Goal: Information Seeking & Learning: Learn about a topic

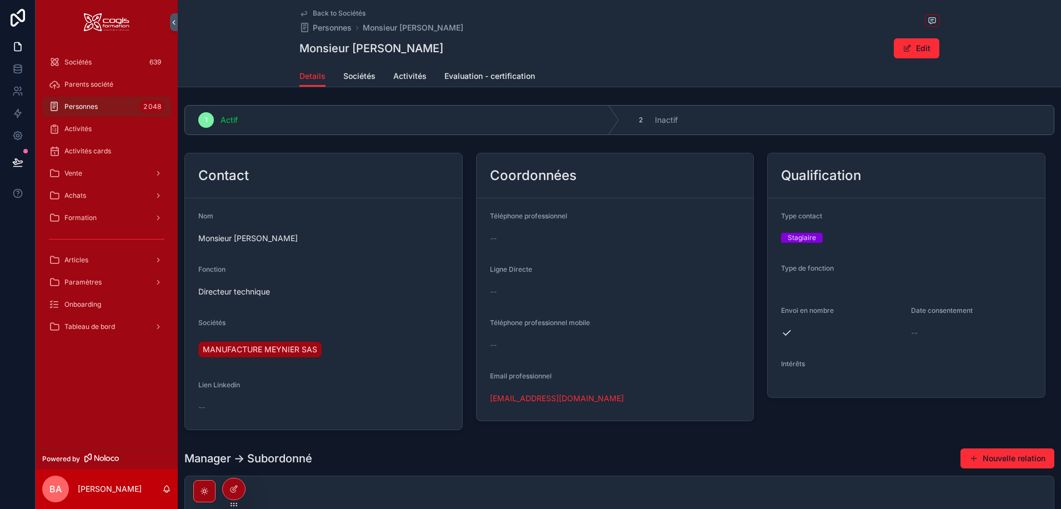
click at [81, 219] on span "Formation" at bounding box center [80, 217] width 32 height 9
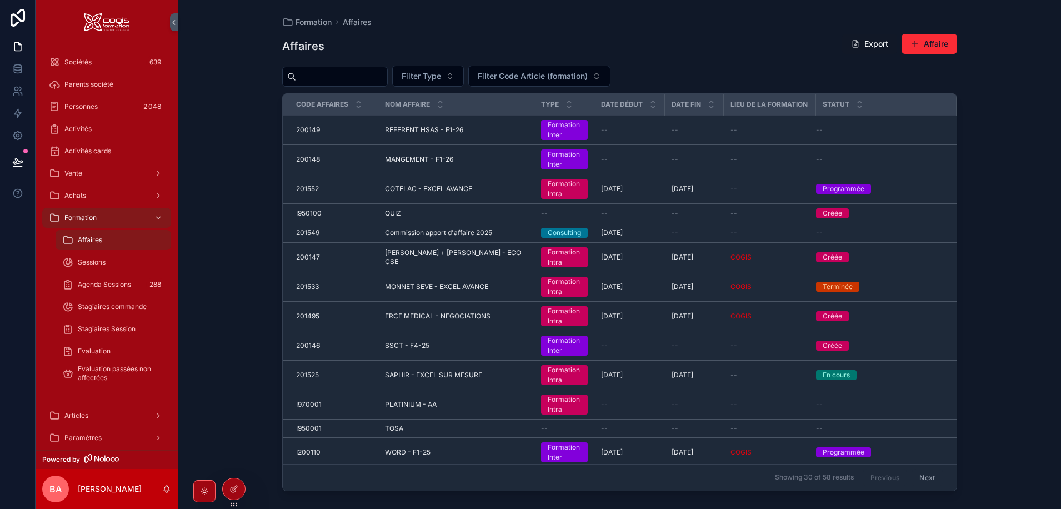
click at [96, 377] on span "Evaluation passées non affectées" at bounding box center [119, 373] width 82 height 18
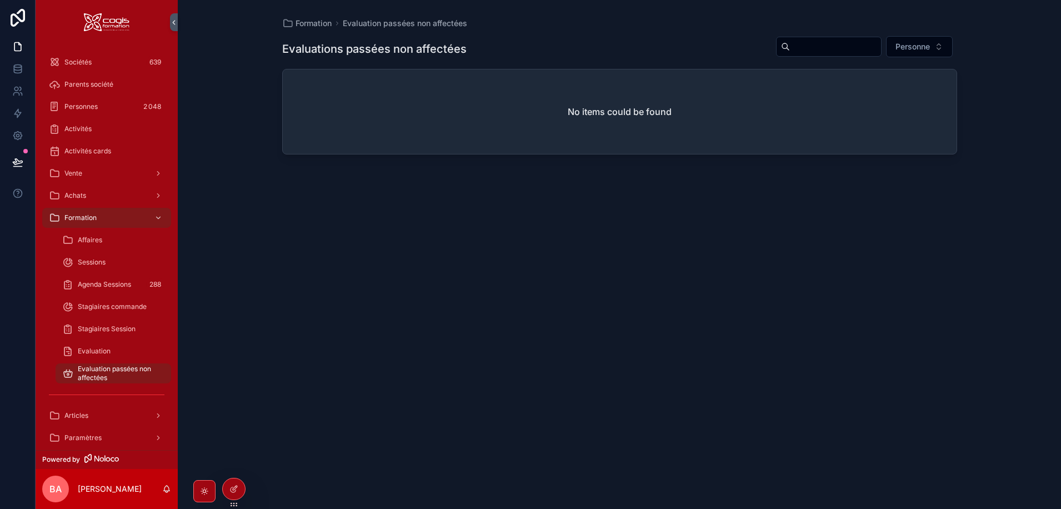
click at [104, 279] on div "Agenda Sessions 288" at bounding box center [113, 285] width 102 height 18
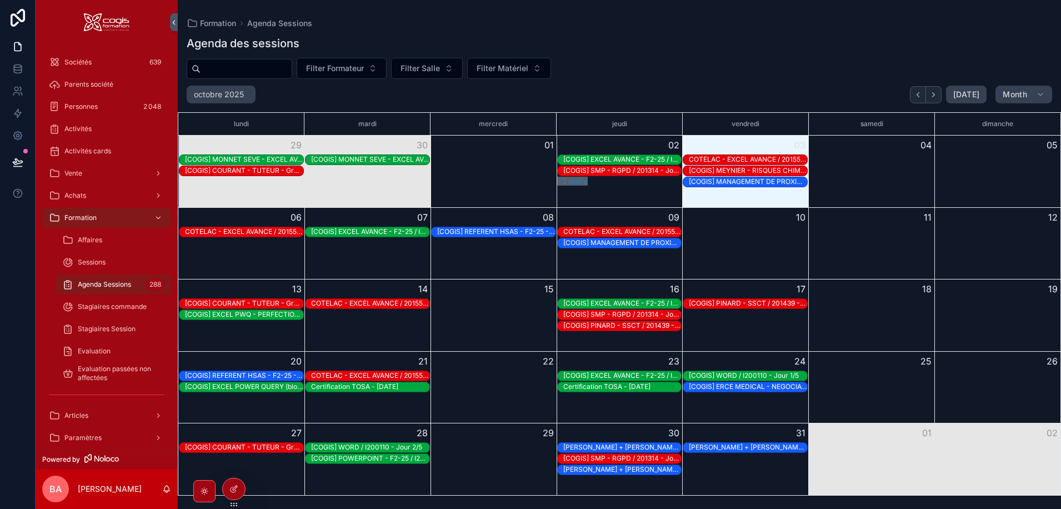
click at [1033, 97] on button "Month" at bounding box center [1023, 95] width 57 height 18
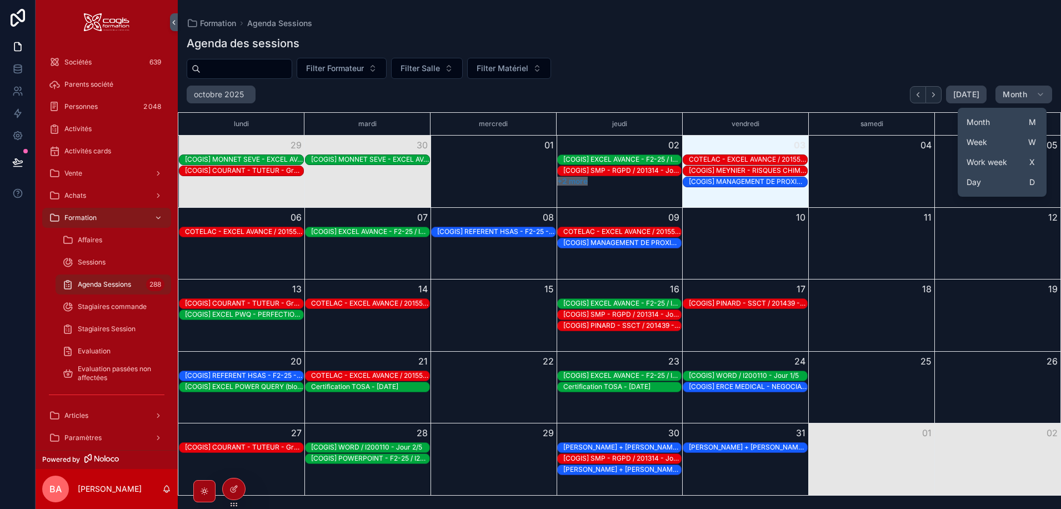
click at [991, 146] on button "Week W" at bounding box center [1002, 142] width 80 height 20
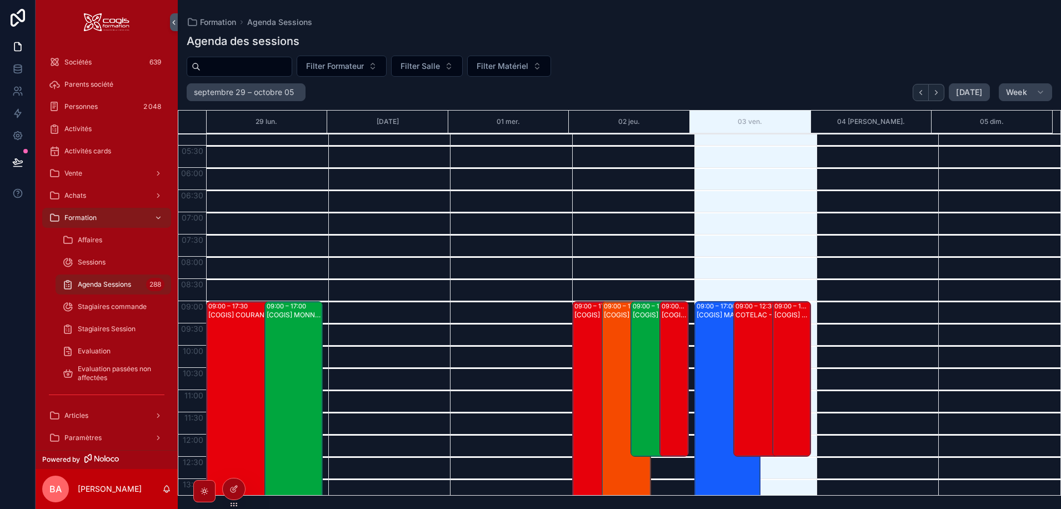
scroll to position [389, 0]
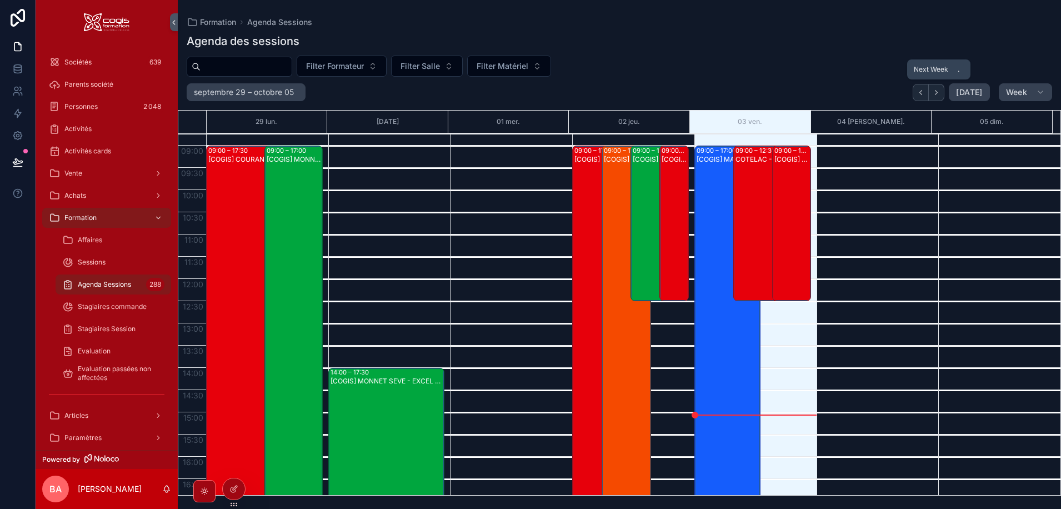
click at [936, 91] on icon "Next" at bounding box center [936, 92] width 8 height 8
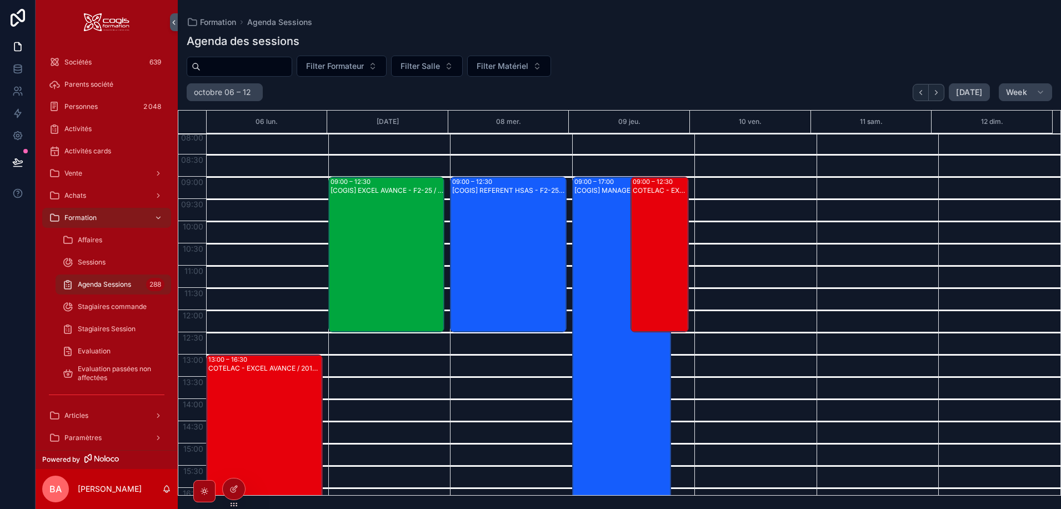
scroll to position [333, 0]
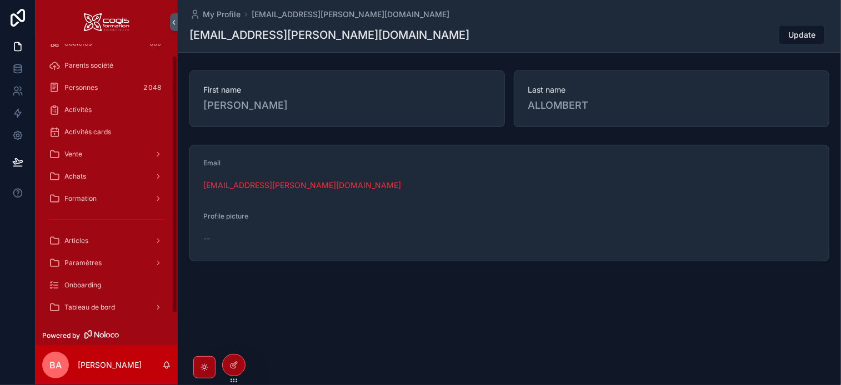
scroll to position [24, 0]
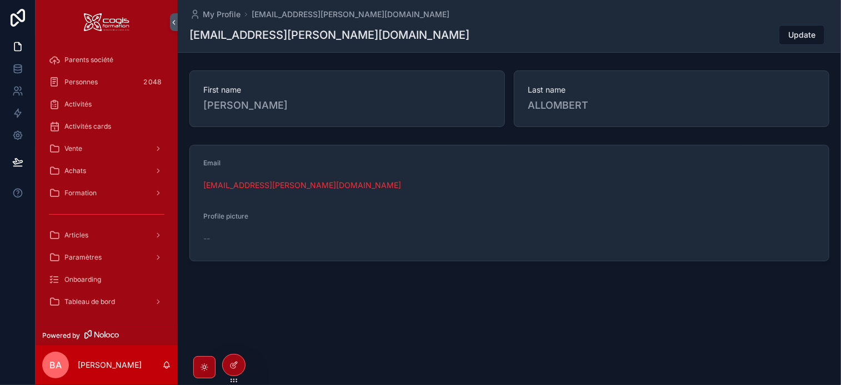
drag, startPoint x: 71, startPoint y: 235, endPoint x: 84, endPoint y: 237, distance: 14.0
click at [70, 234] on span "Articles" at bounding box center [76, 235] width 24 height 9
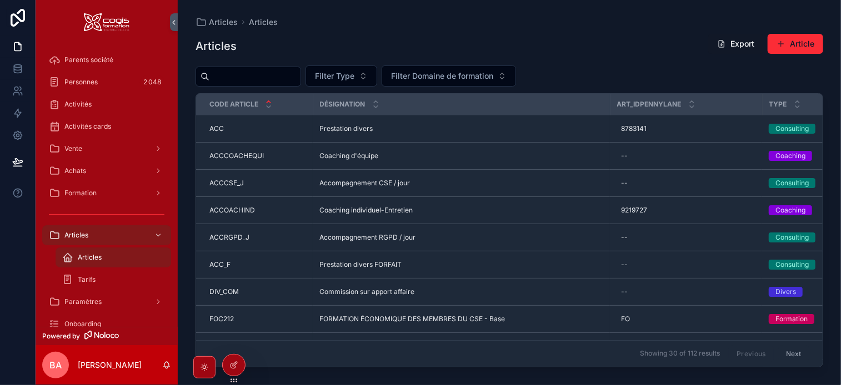
click at [71, 145] on span "Vente" at bounding box center [73, 148] width 18 height 9
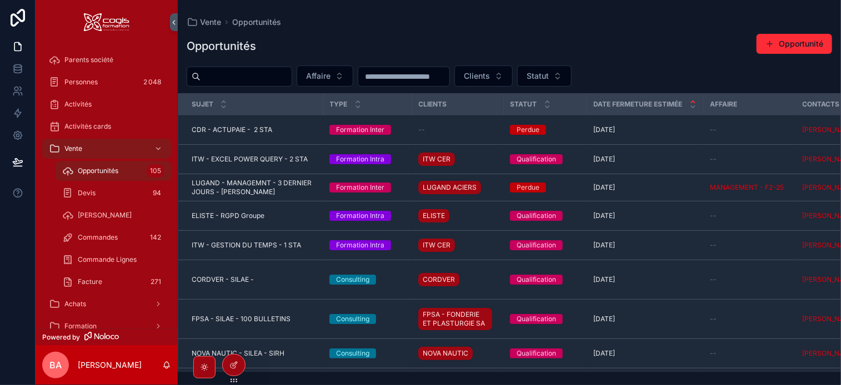
click at [229, 78] on input "scrollable content" at bounding box center [246, 77] width 91 height 16
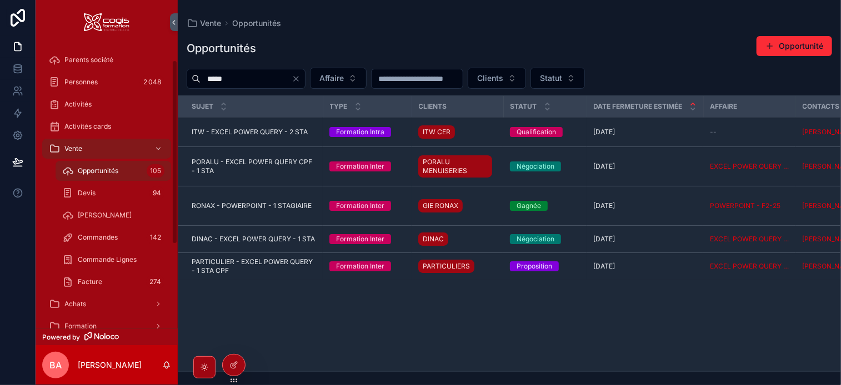
drag, startPoint x: 249, startPoint y: 74, endPoint x: 177, endPoint y: 77, distance: 72.3
click at [177, 77] on div "Sociétés 639 Parents société Personnes 2 048 Activités Activités cards Vente Op…" at bounding box center [438, 192] width 805 height 385
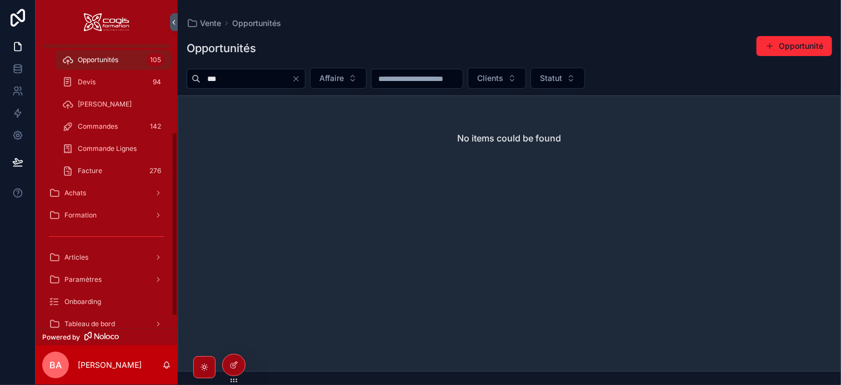
type input "***"
click at [81, 192] on span "Achats" at bounding box center [75, 193] width 22 height 9
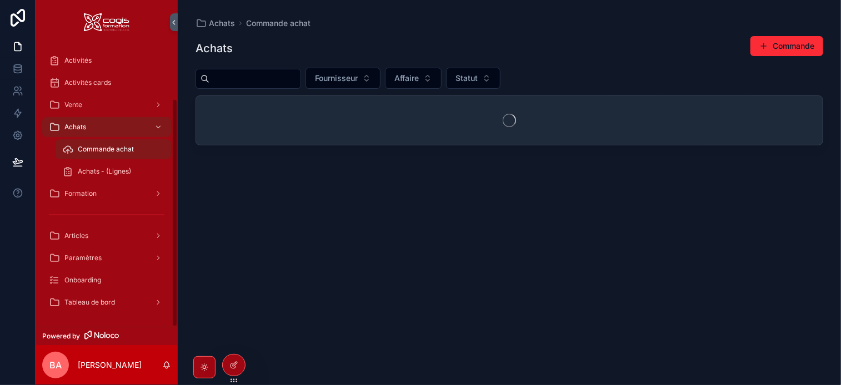
scroll to position [68, 0]
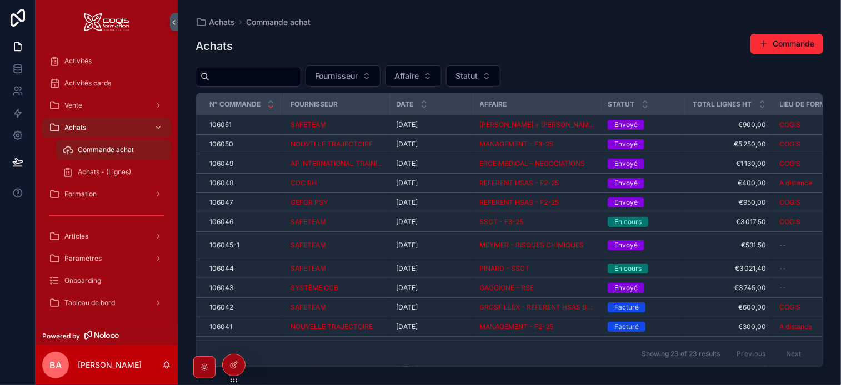
click at [77, 192] on span "Formation" at bounding box center [80, 194] width 32 height 9
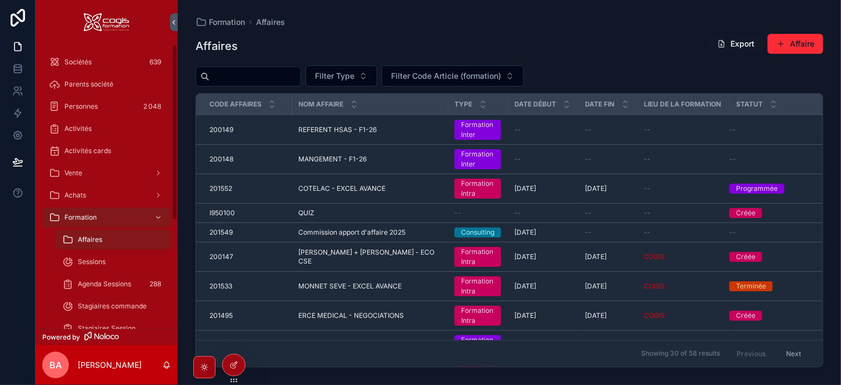
click at [78, 59] on span "Sociétés" at bounding box center [77, 62] width 27 height 9
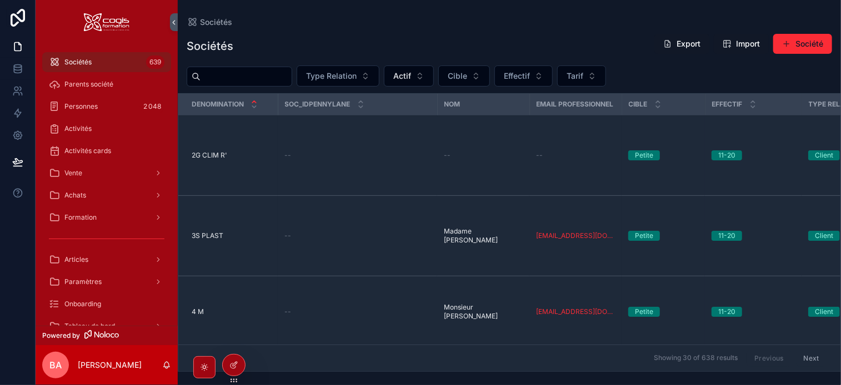
click at [244, 83] on input "scrollable content" at bounding box center [246, 77] width 91 height 16
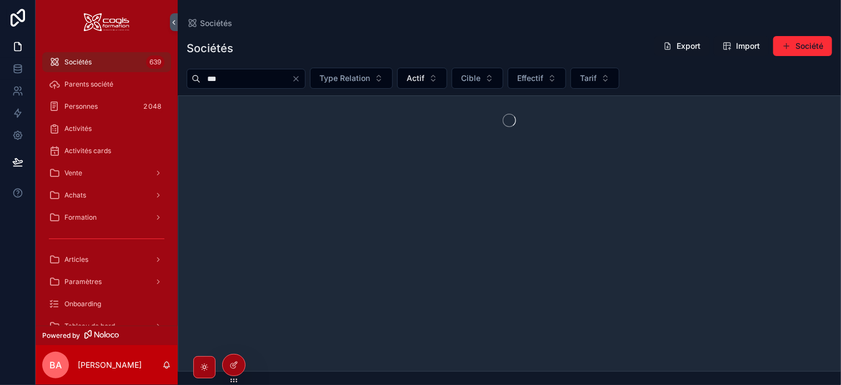
type input "***"
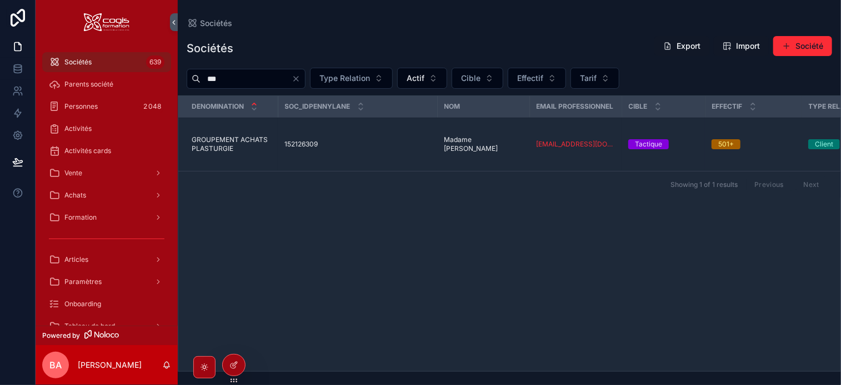
click at [233, 136] on span "GROUPEMENT ACHATS PLASTURGIE" at bounding box center [231, 145] width 79 height 18
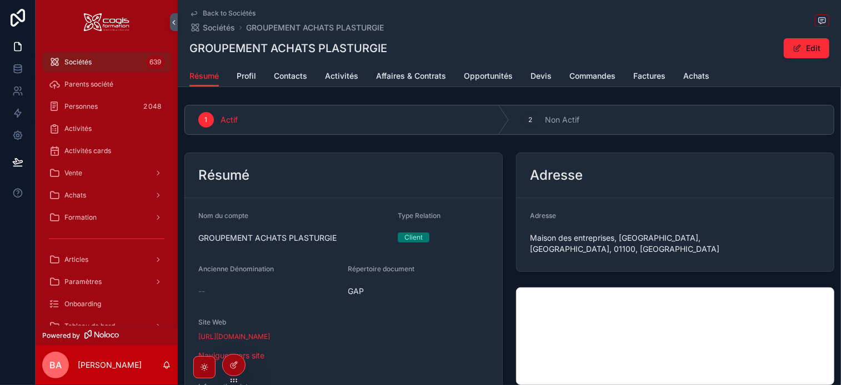
click at [634, 78] on span "Factures" at bounding box center [649, 76] width 32 height 11
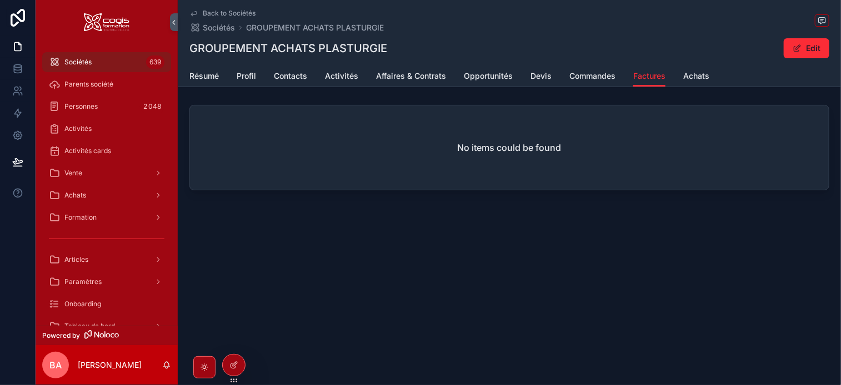
click at [592, 76] on span "Commandes" at bounding box center [592, 76] width 46 height 11
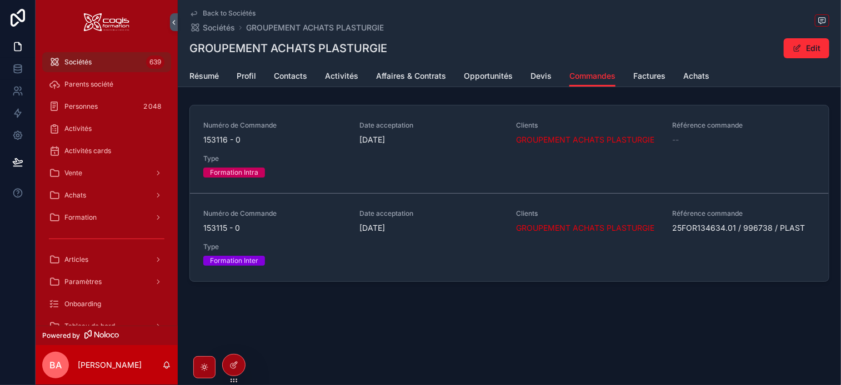
click at [585, 138] on span "GROUPEMENT ACHATS PLASTURGIE" at bounding box center [585, 139] width 138 height 11
click at [548, 225] on span "GROUPEMENT ACHATS PLASTURGIE" at bounding box center [585, 228] width 138 height 11
click at [292, 149] on div "Numéro de Commande 153116 - 0 Date acceptation 21/07/2025 Clients GROUPEMENT AC…" at bounding box center [509, 149] width 612 height 57
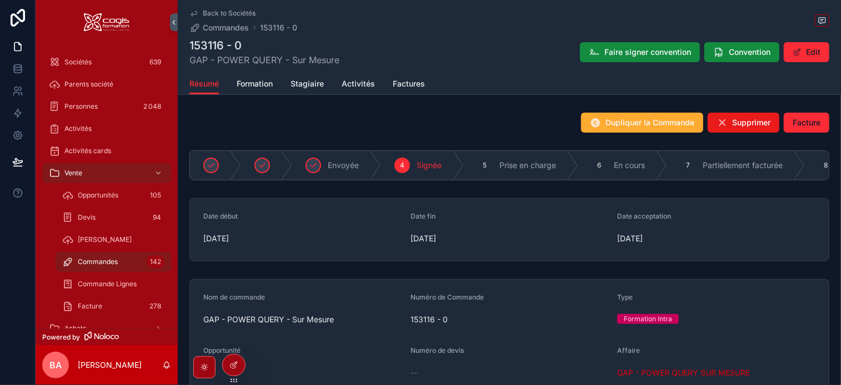
click at [247, 83] on span "Formation" at bounding box center [255, 83] width 36 height 11
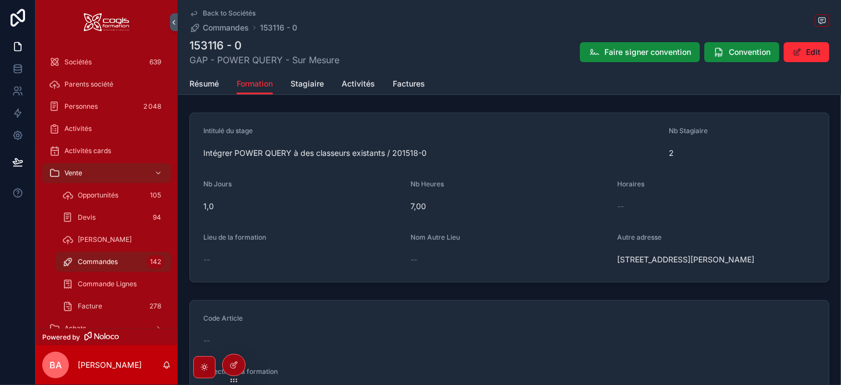
click at [307, 84] on span "Stagiaire" at bounding box center [307, 83] width 33 height 11
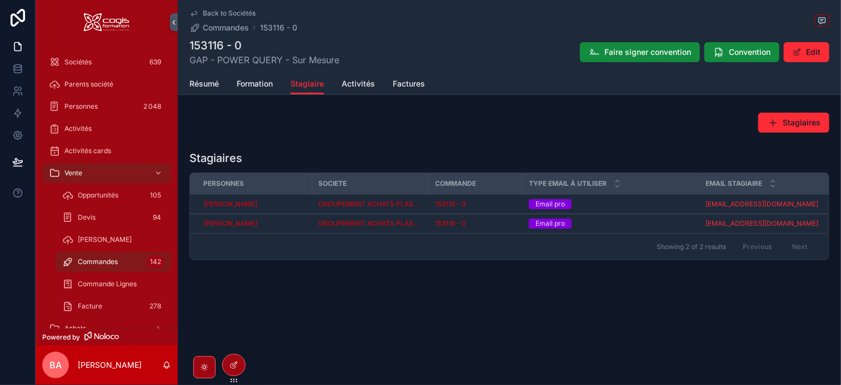
click at [249, 84] on span "Formation" at bounding box center [255, 83] width 36 height 11
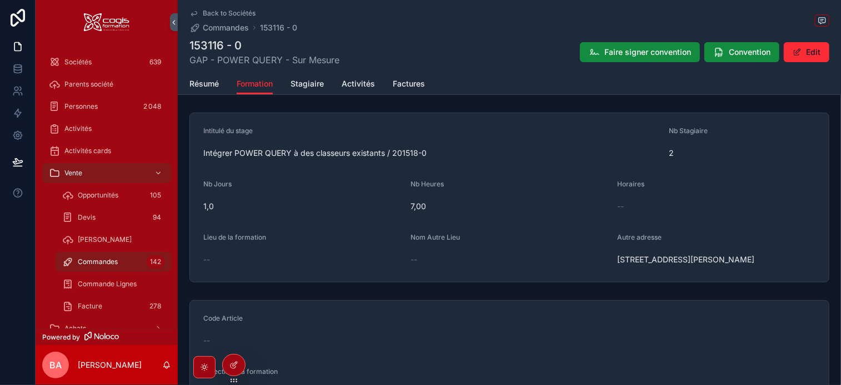
click at [198, 87] on span "Résumé" at bounding box center [203, 83] width 29 height 11
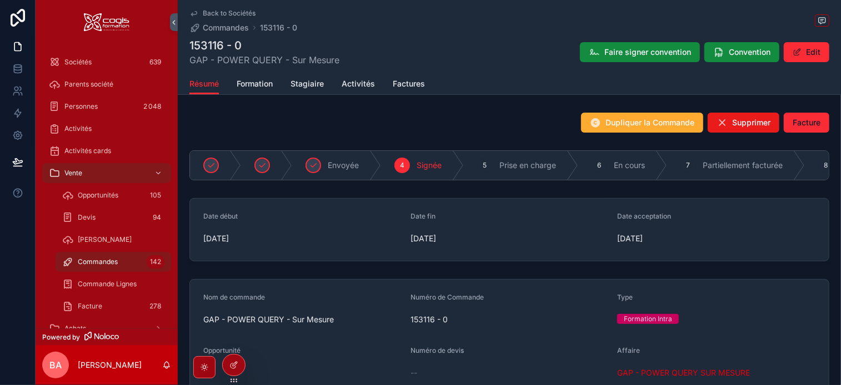
click at [157, 171] on icon "scrollable content" at bounding box center [158, 173] width 8 height 8
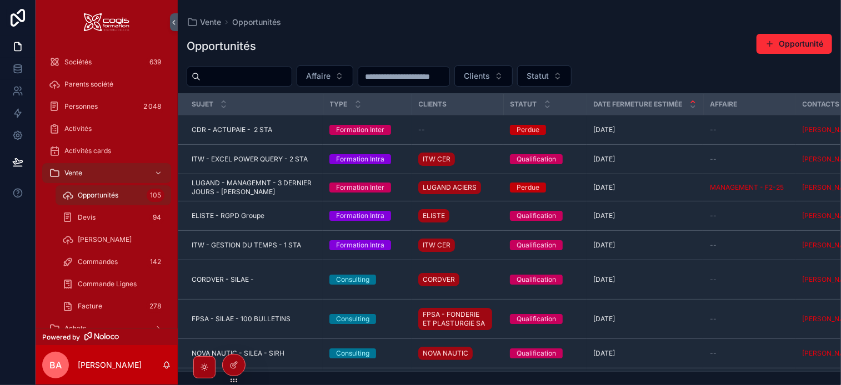
click at [164, 177] on link "Vente" at bounding box center [106, 173] width 129 height 20
click at [159, 169] on icon "scrollable content" at bounding box center [158, 173] width 8 height 8
drag, startPoint x: 163, startPoint y: 173, endPoint x: 154, endPoint y: 174, distance: 8.9
click at [162, 173] on div "scrollable content" at bounding box center [157, 173] width 14 height 18
click at [153, 174] on div "scrollable content" at bounding box center [157, 173] width 14 height 18
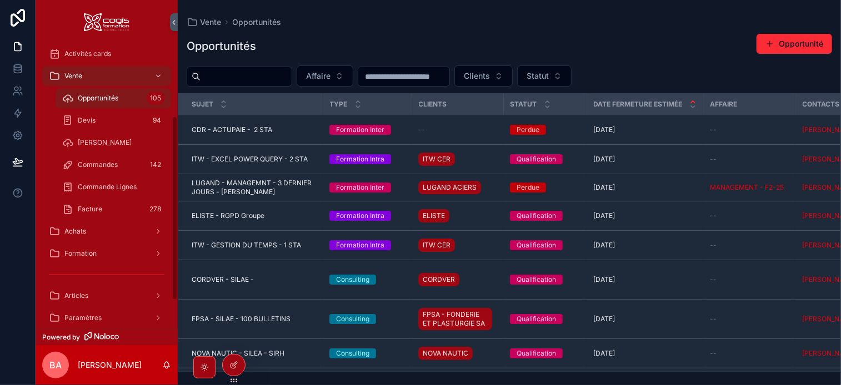
scroll to position [111, 0]
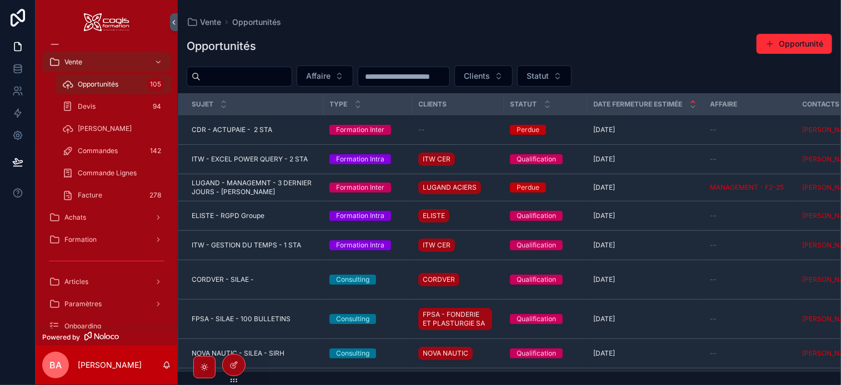
click at [70, 239] on span "Formation" at bounding box center [80, 240] width 32 height 9
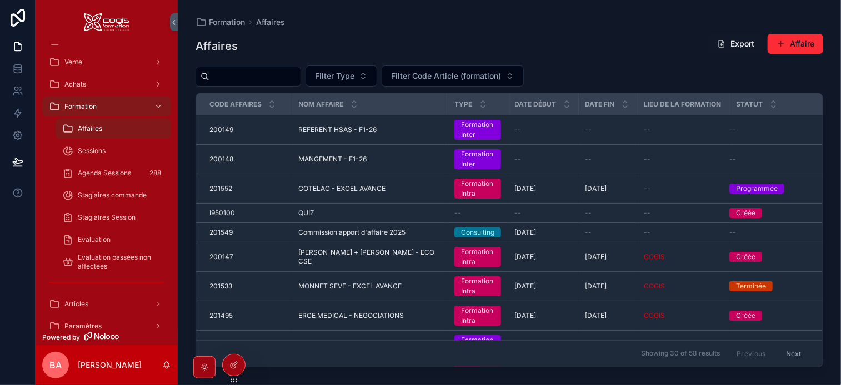
click at [98, 173] on span "Agenda Sessions" at bounding box center [104, 173] width 53 height 9
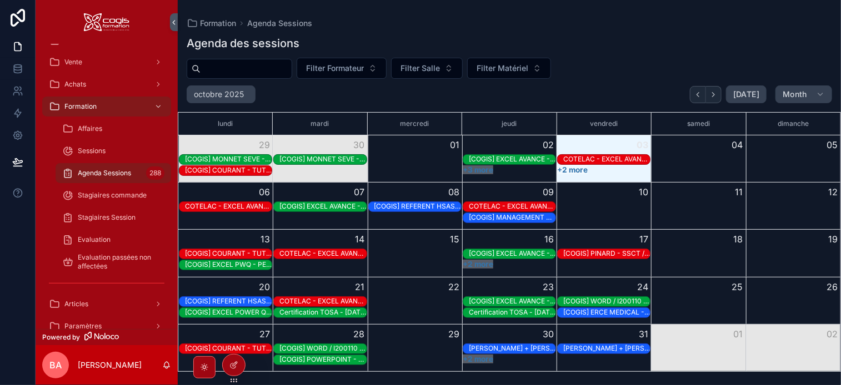
click at [812, 95] on button "Month" at bounding box center [803, 95] width 57 height 18
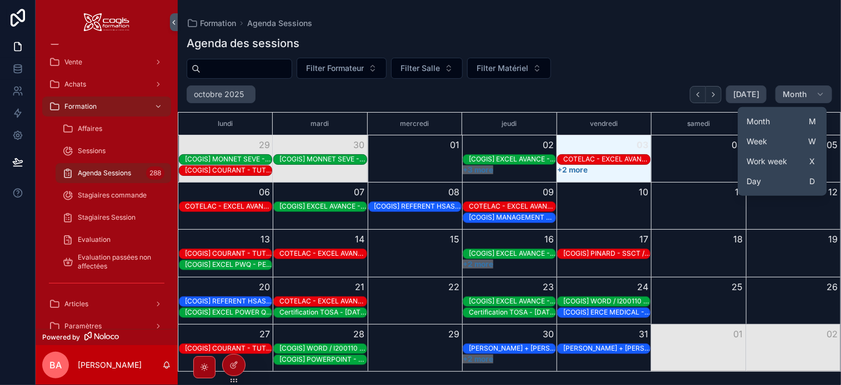
click at [776, 116] on button "Month M" at bounding box center [782, 122] width 80 height 20
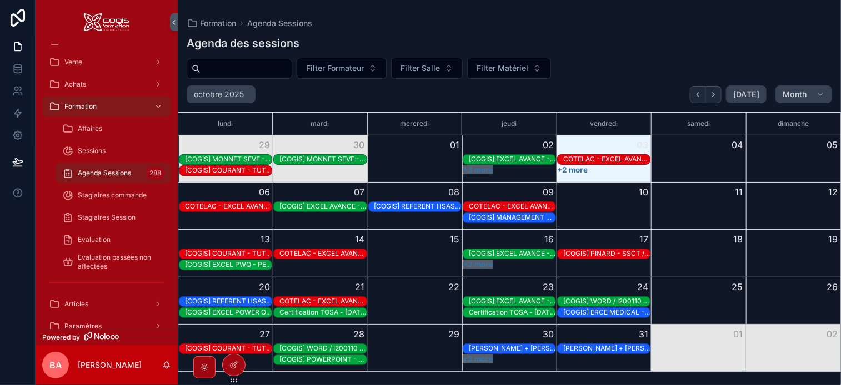
click at [824, 90] on icon "scrollable content" at bounding box center [820, 94] width 9 height 9
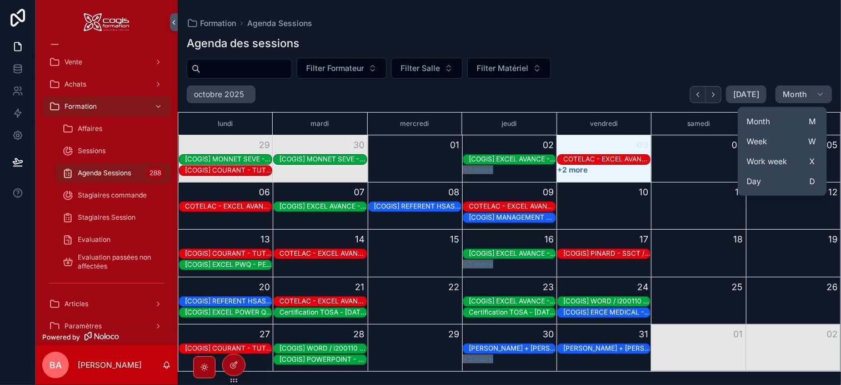
click at [778, 143] on button "Week W" at bounding box center [782, 142] width 80 height 20
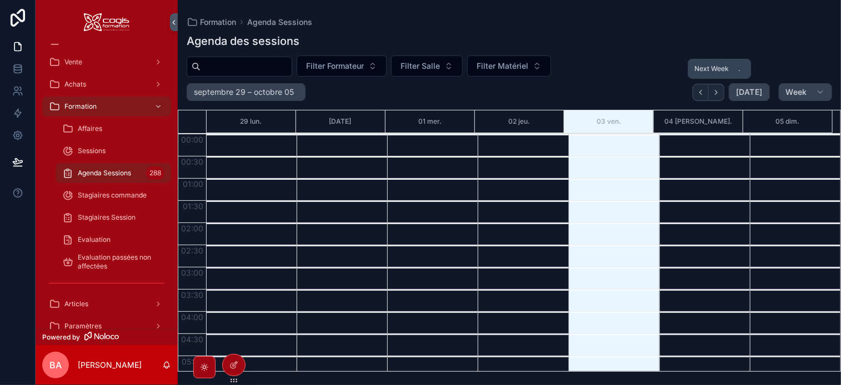
click at [717, 89] on icon "Next" at bounding box center [716, 92] width 8 height 8
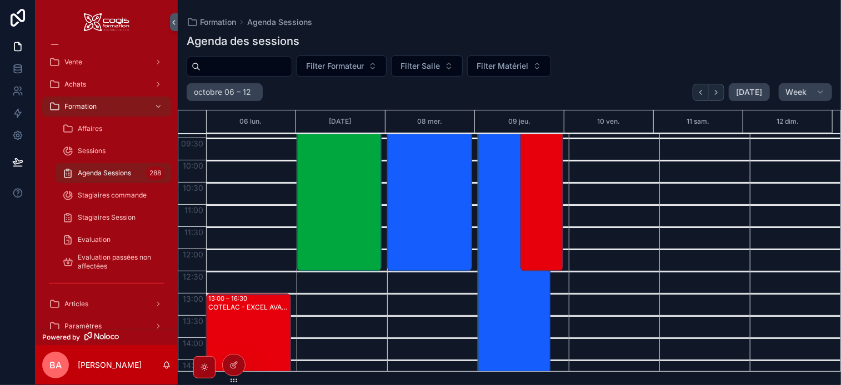
scroll to position [444, 0]
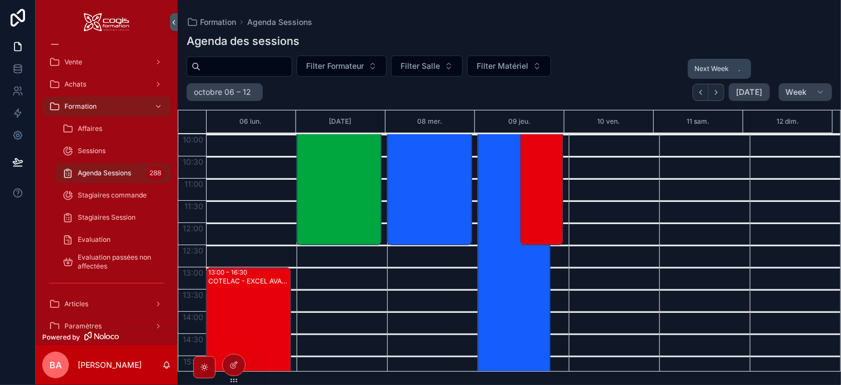
click at [720, 89] on icon "Next" at bounding box center [716, 92] width 8 height 8
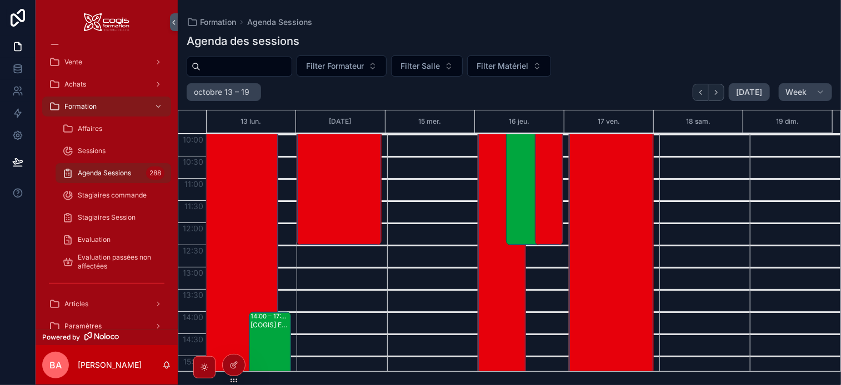
scroll to position [389, 0]
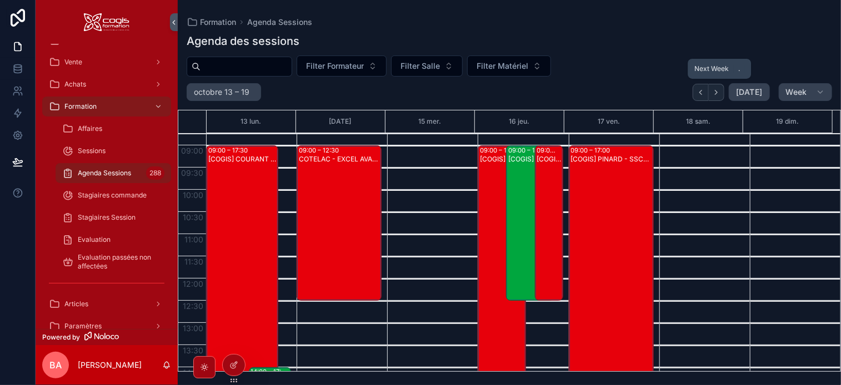
click at [720, 89] on icon "Next" at bounding box center [716, 92] width 8 height 8
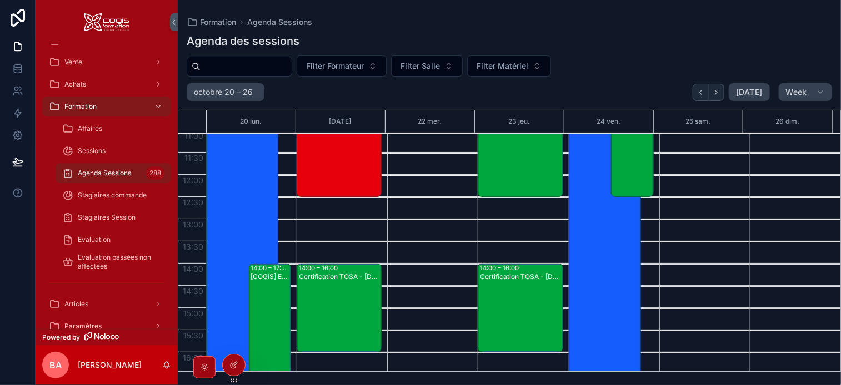
scroll to position [500, 0]
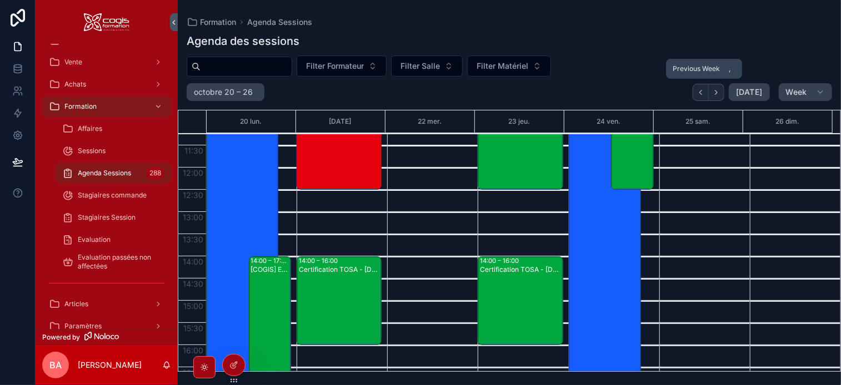
click at [705, 89] on icon "Back" at bounding box center [701, 92] width 8 height 8
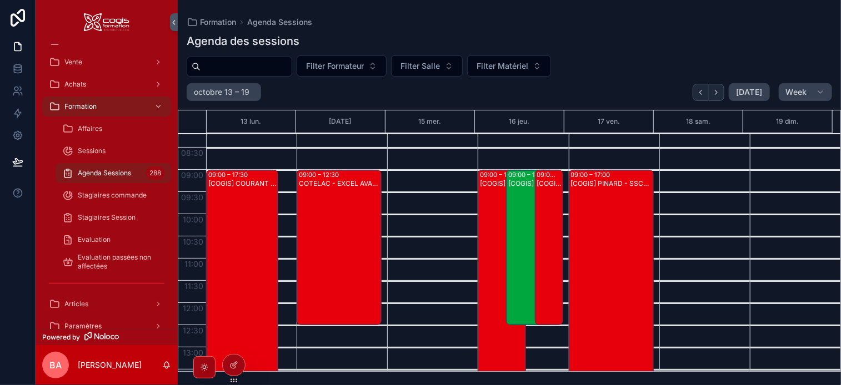
scroll to position [444, 0]
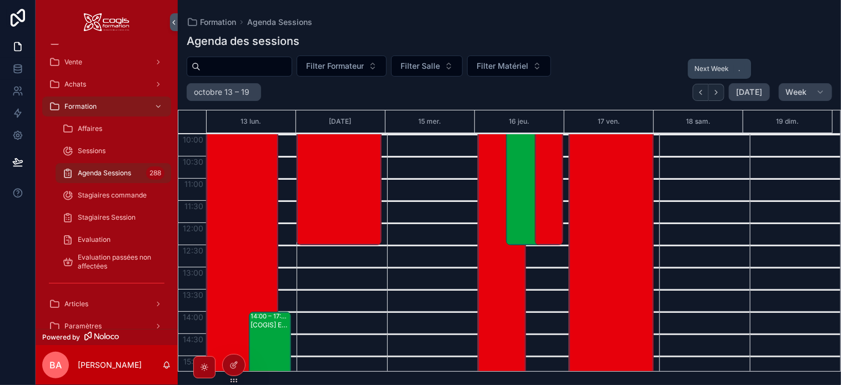
click at [718, 92] on icon "Next" at bounding box center [716, 92] width 2 height 4
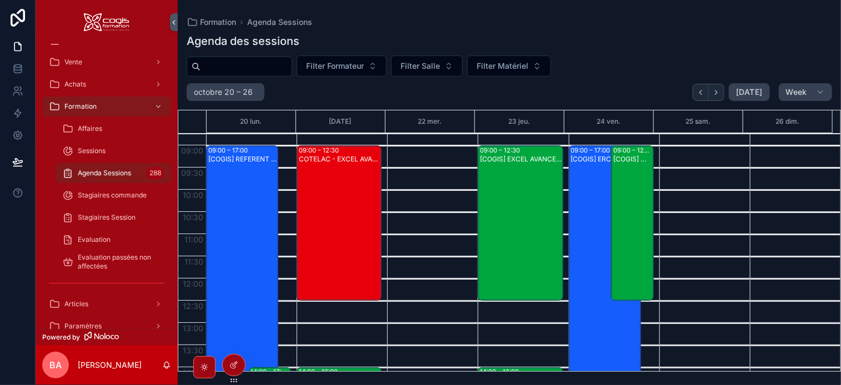
scroll to position [333, 0]
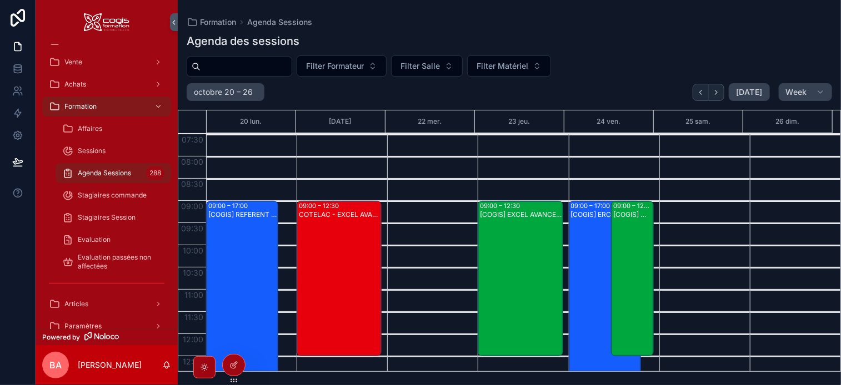
click at [625, 271] on div "[COGIS] WORD / I200110 - Jour 1/5" at bounding box center [632, 286] width 39 height 153
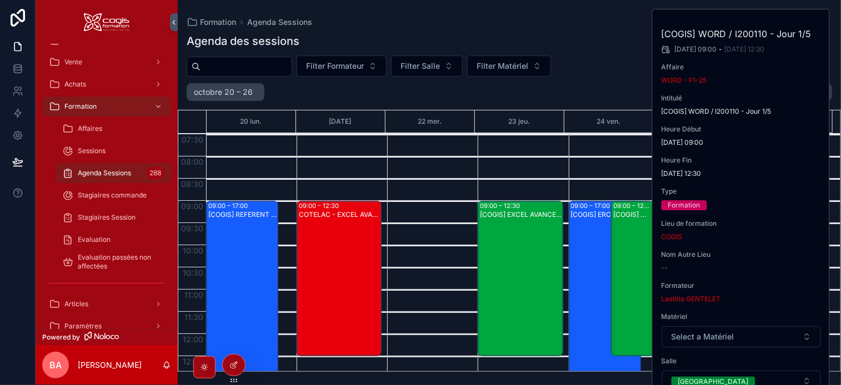
click at [625, 271] on div "[COGIS] WORD / I200110 - Jour 1/5" at bounding box center [632, 286] width 39 height 153
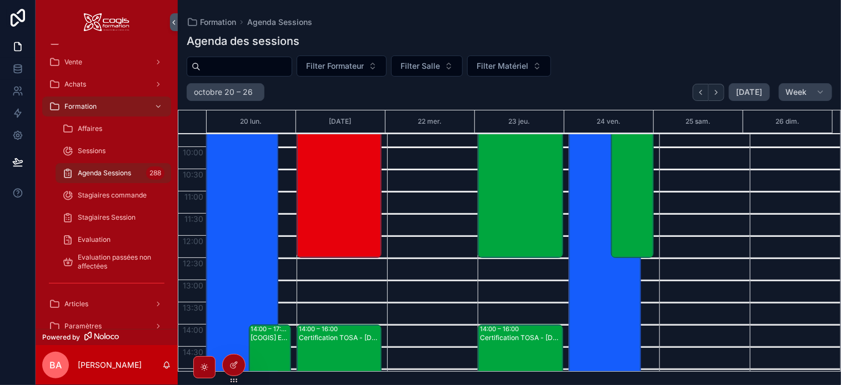
scroll to position [444, 0]
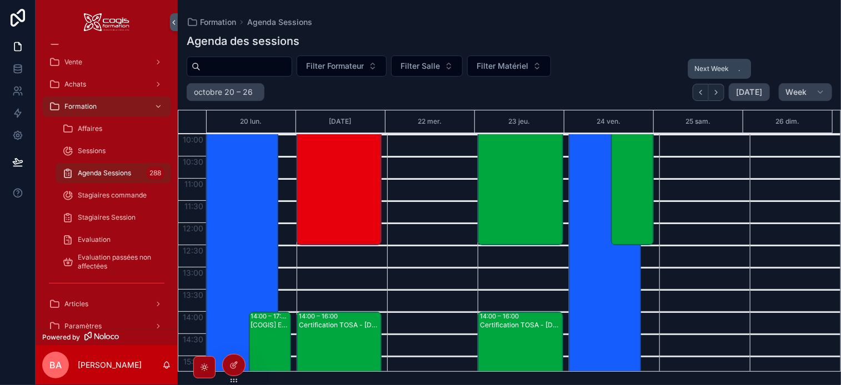
click at [720, 92] on icon "Next" at bounding box center [716, 92] width 8 height 8
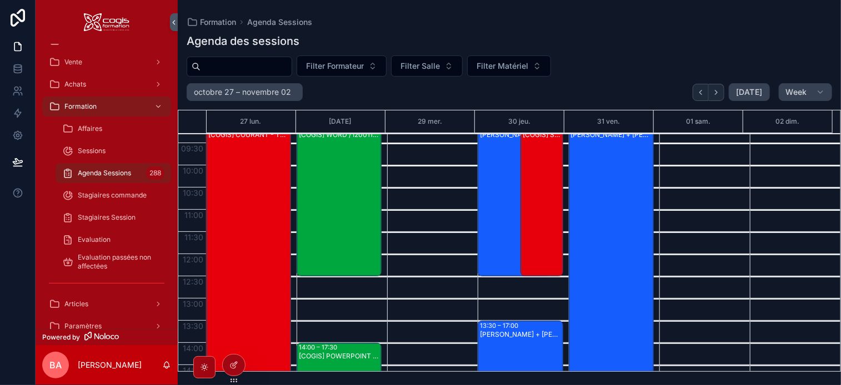
scroll to position [389, 0]
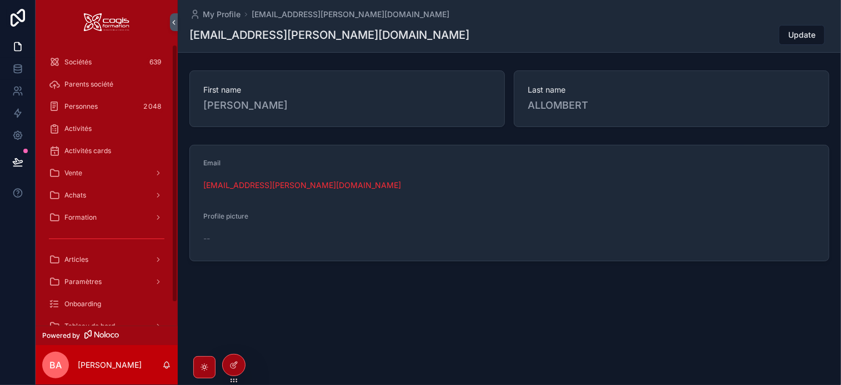
click at [86, 173] on div "Vente" at bounding box center [107, 173] width 116 height 18
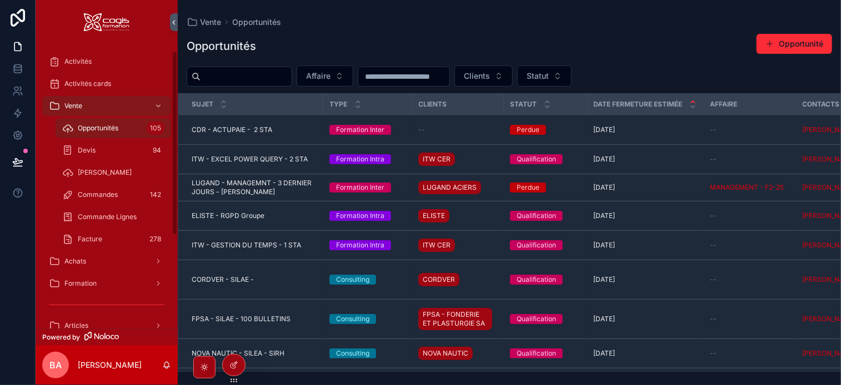
scroll to position [155, 0]
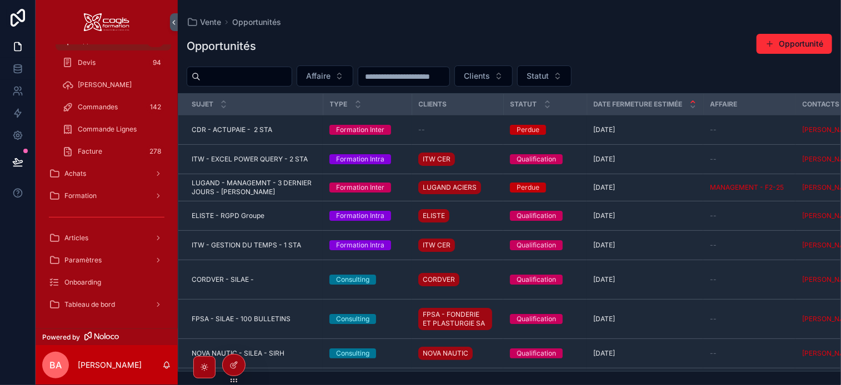
click at [87, 197] on span "Formation" at bounding box center [80, 196] width 32 height 9
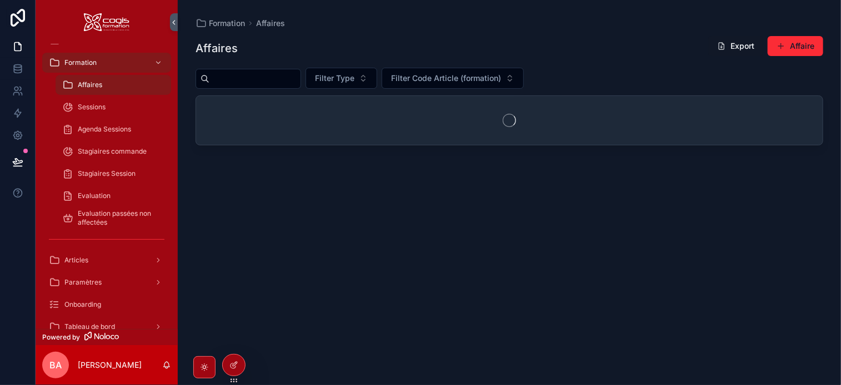
click at [93, 130] on span "Agenda Sessions" at bounding box center [104, 129] width 53 height 9
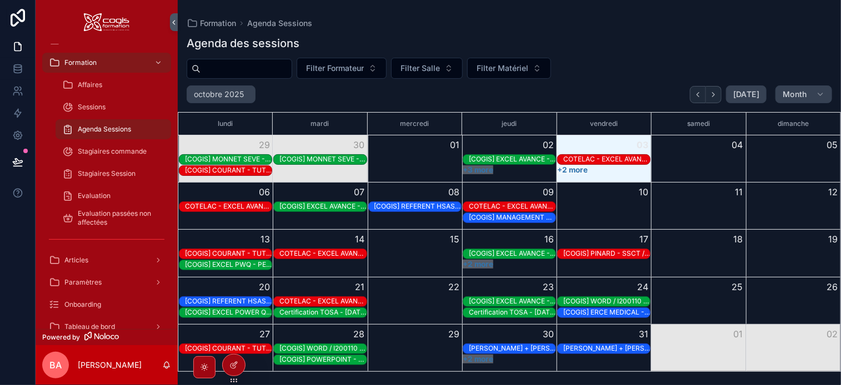
click at [804, 96] on span "Month" at bounding box center [795, 94] width 24 height 10
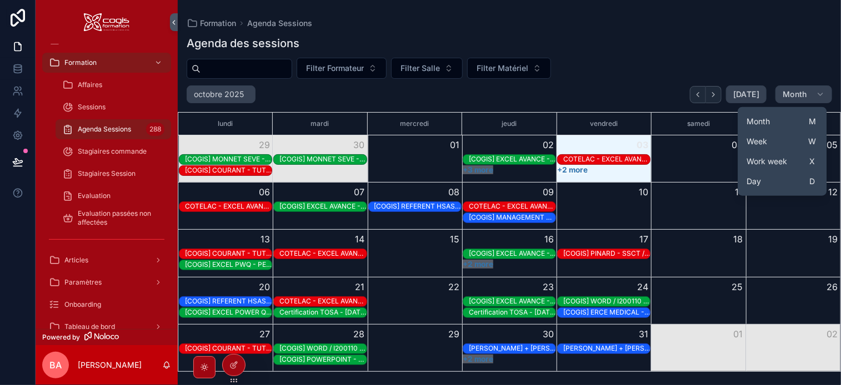
click at [780, 143] on button "Week W" at bounding box center [782, 142] width 80 height 20
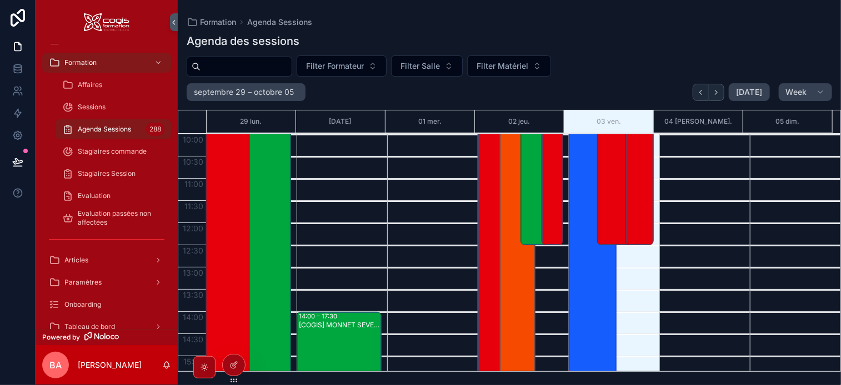
scroll to position [444, 0]
click at [720, 90] on icon "Next" at bounding box center [716, 92] width 8 height 8
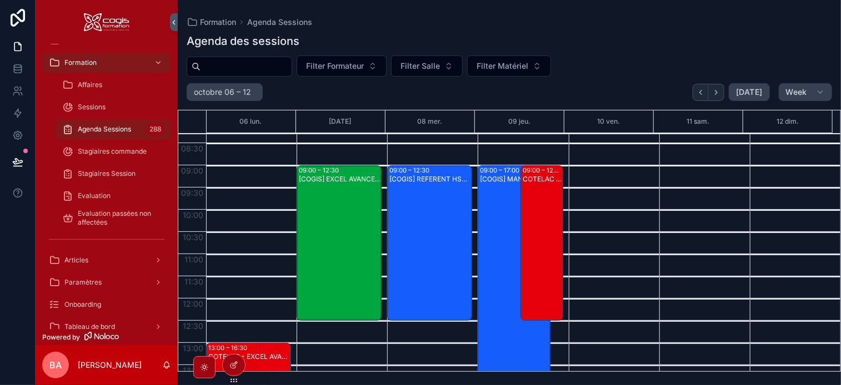
scroll to position [389, 0]
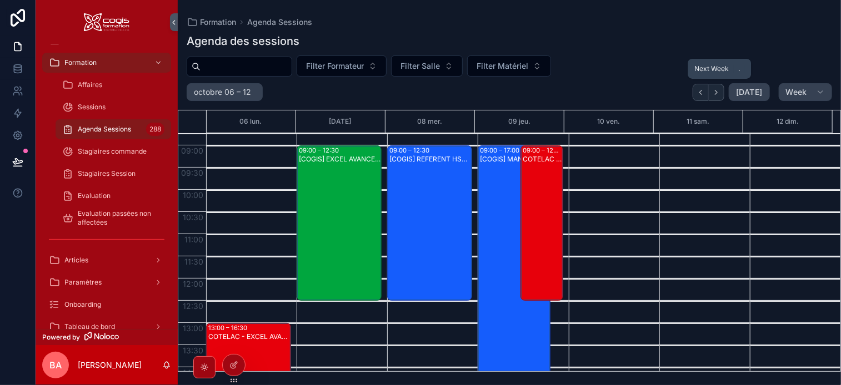
click at [720, 93] on icon "Next" at bounding box center [716, 92] width 8 height 8
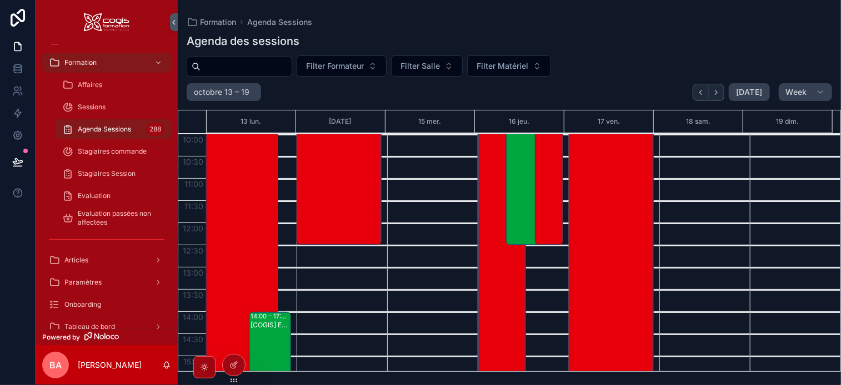
scroll to position [389, 0]
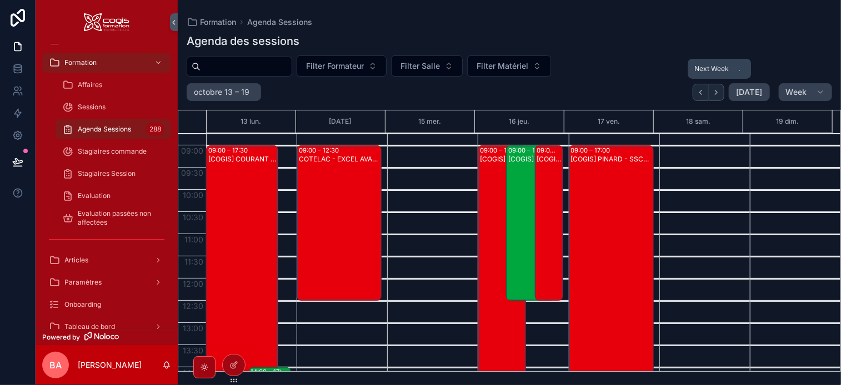
click at [718, 90] on icon "Next" at bounding box center [716, 92] width 2 height 4
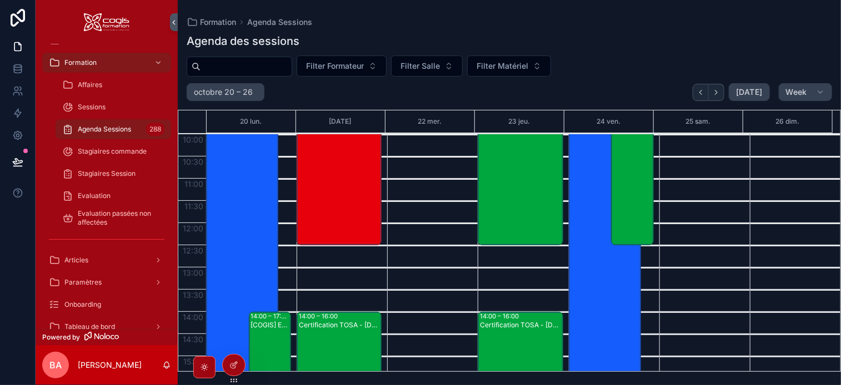
scroll to position [444, 0]
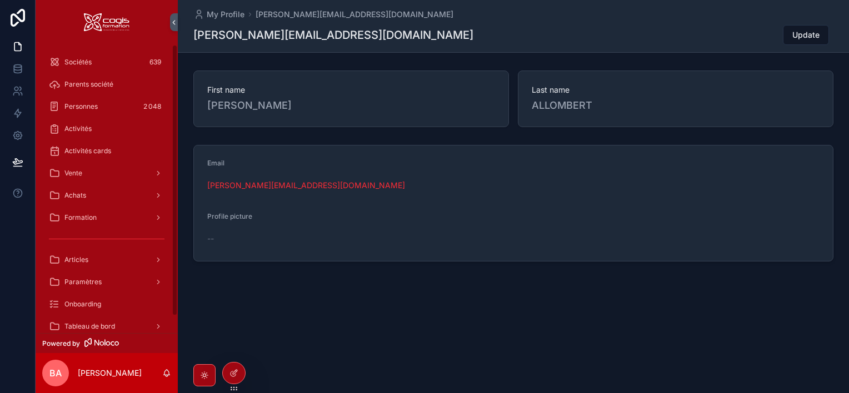
click at [87, 64] on span "Sociétés" at bounding box center [77, 62] width 27 height 9
click at [81, 216] on span "Formation" at bounding box center [80, 217] width 32 height 9
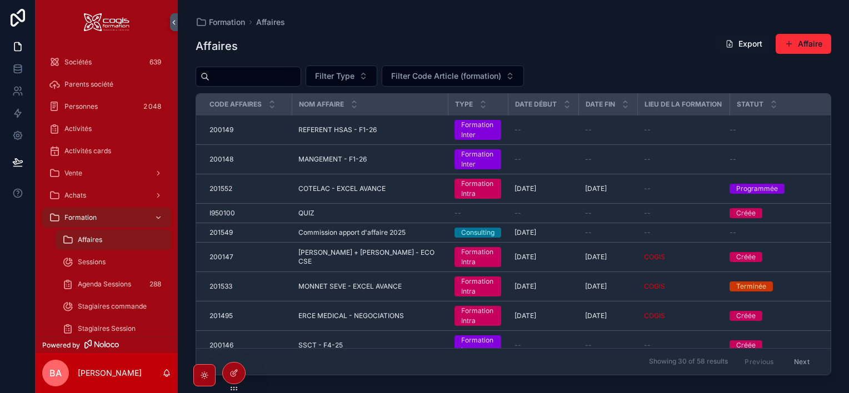
click at [247, 74] on input "scrollable content" at bounding box center [254, 77] width 91 height 16
type input "***"
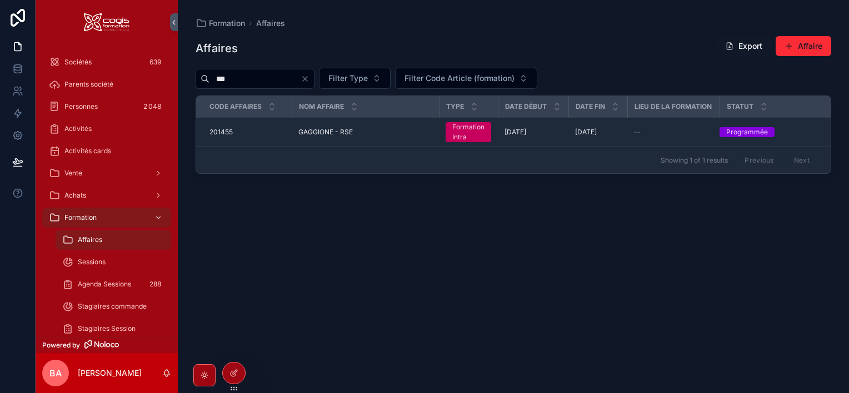
click at [256, 129] on div "201455 201455" at bounding box center [247, 132] width 76 height 9
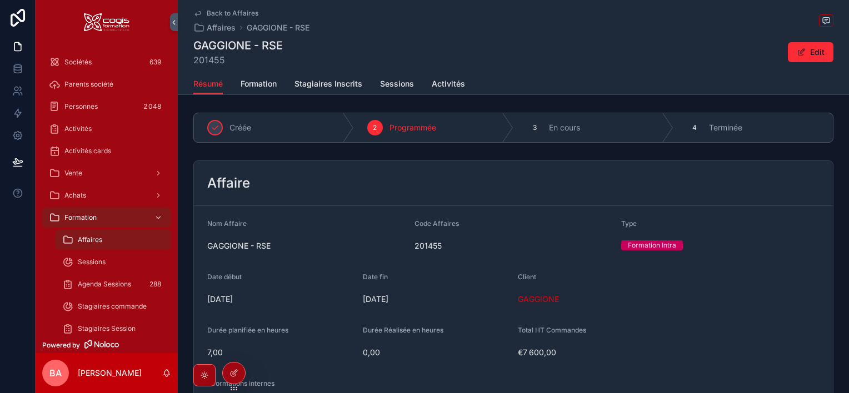
click at [395, 84] on span "Sessions" at bounding box center [397, 83] width 34 height 11
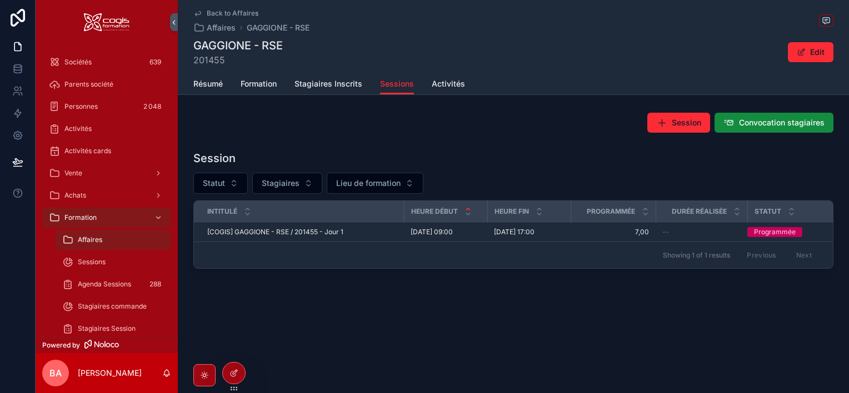
click at [322, 83] on span "Stagiaires Inscrits" at bounding box center [328, 83] width 68 height 11
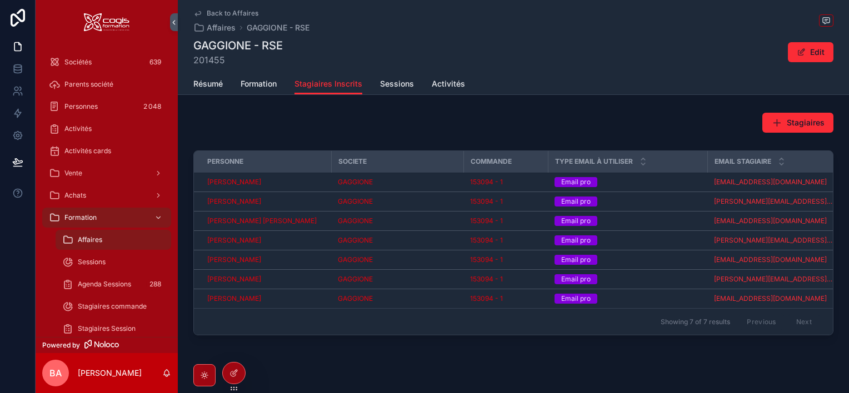
click at [255, 87] on span "Formation" at bounding box center [259, 83] width 36 height 11
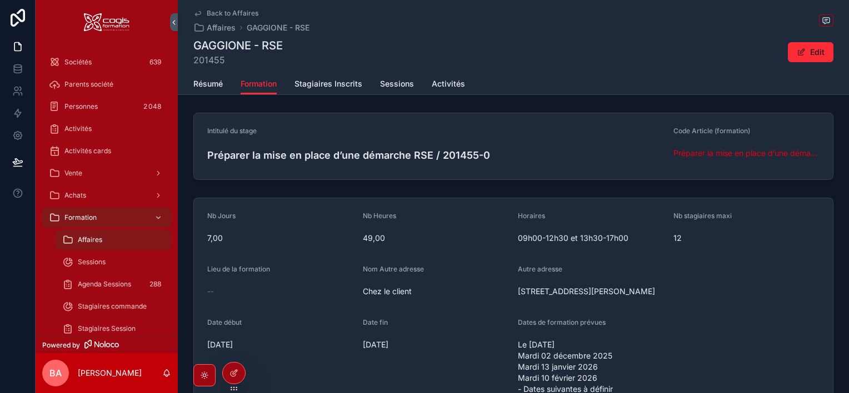
click at [338, 83] on span "Stagiaires Inscrits" at bounding box center [328, 83] width 68 height 11
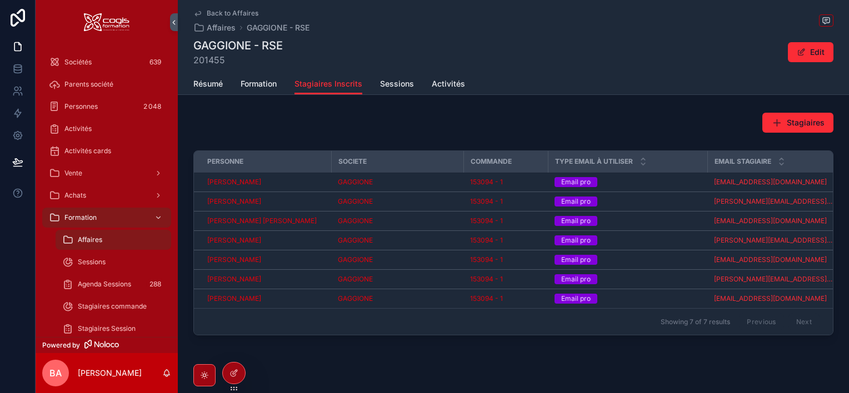
click at [568, 128] on div "Stagiaires" at bounding box center [513, 123] width 640 height 20
